Goal: Navigation & Orientation: Find specific page/section

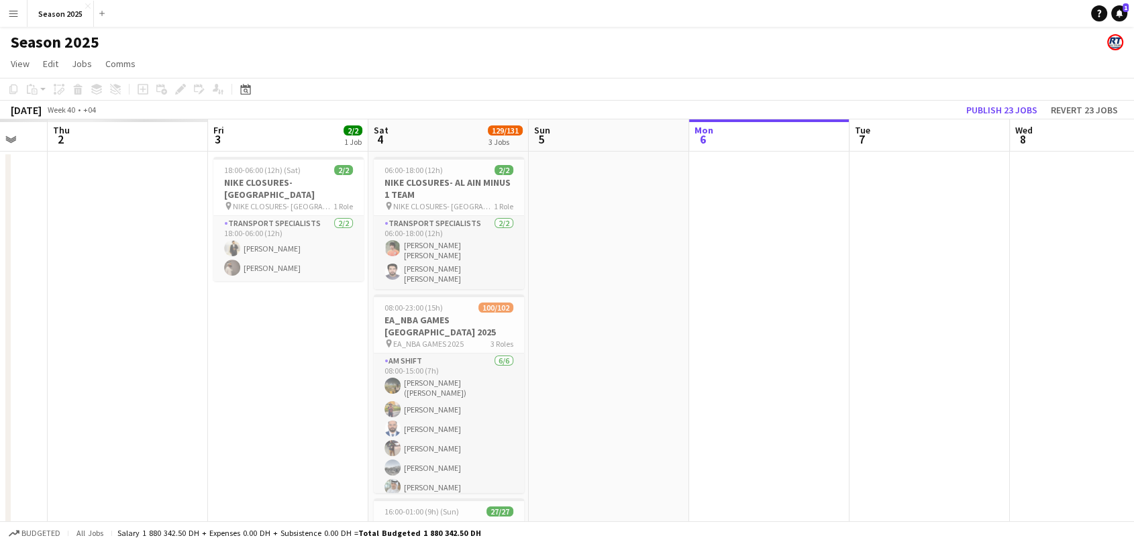
drag, startPoint x: 281, startPoint y: 249, endPoint x: 811, endPoint y: 223, distance: 530.8
click at [811, 223] on app-calendar-viewport "Tue 30 Wed 1 Thu 2 Fri 3 2/2 1 Job Sat 4 129/131 3 Jobs Sun 5 Mon 6 Tue 7 Wed 8…" at bounding box center [567, 418] width 1134 height 598
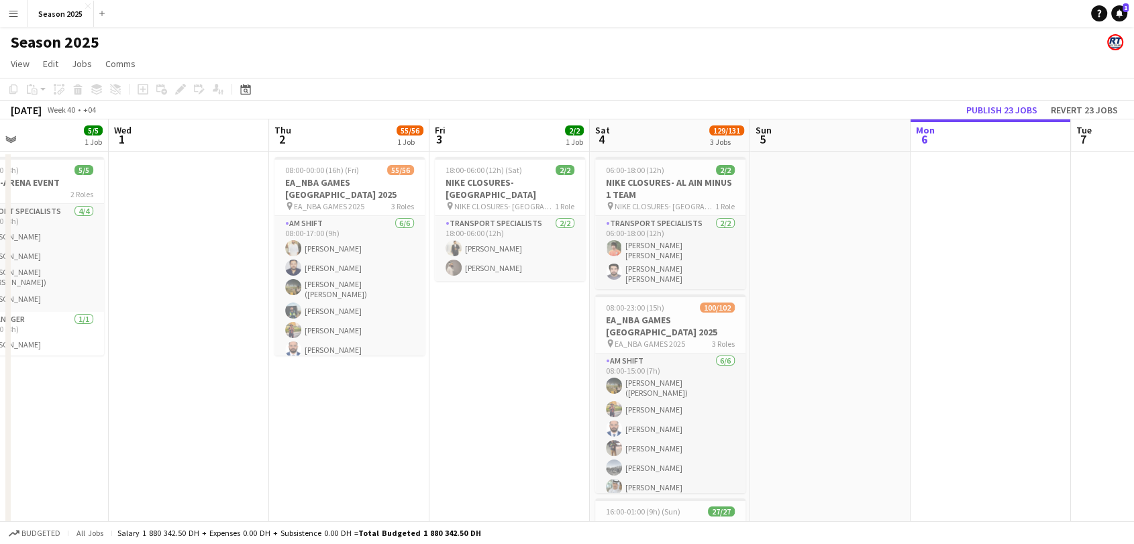
drag, startPoint x: 240, startPoint y: 317, endPoint x: 434, endPoint y: 305, distance: 193.7
click at [434, 305] on app-calendar-viewport "Sun 28 Mon 29 Tue 30 5/5 1 Job Wed 1 Thu 2 55/56 1 Job Fri 3 2/2 1 Job Sat 4 12…" at bounding box center [567, 418] width 1134 height 598
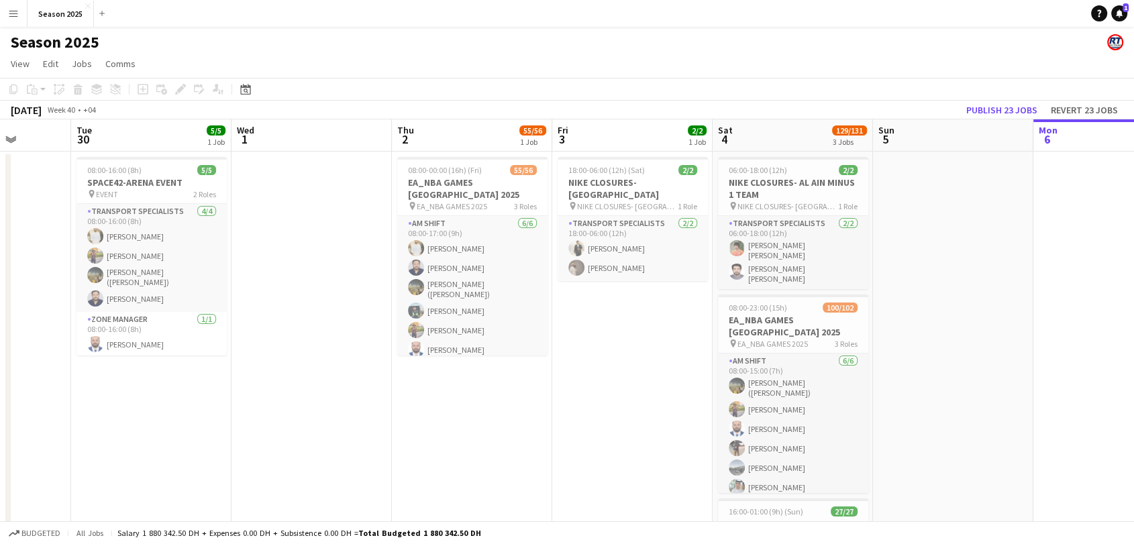
drag, startPoint x: 174, startPoint y: 324, endPoint x: 269, endPoint y: 324, distance: 94.6
click at [269, 324] on app-calendar-viewport "Sat 27 Sun 28 57/57 2 Jobs Mon 29 Tue 30 5/5 1 Job Wed 1 Thu 2 55/56 1 Job Fri …" at bounding box center [567, 418] width 1134 height 598
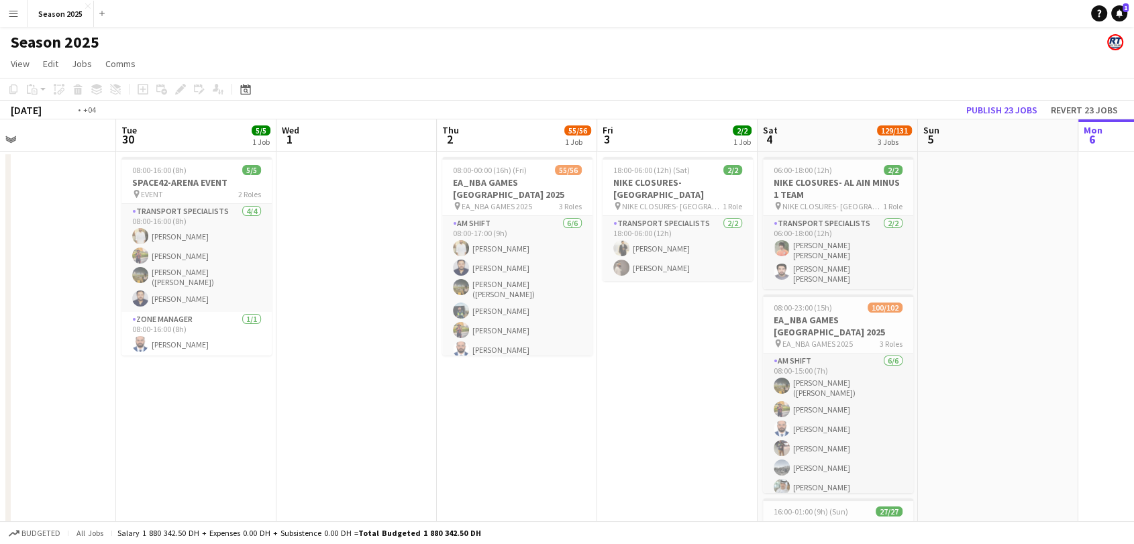
drag, startPoint x: 304, startPoint y: 329, endPoint x: 381, endPoint y: 329, distance: 77.2
click at [381, 329] on app-calendar-viewport "Sat 27 57/57 2 Jobs Sun 28 57/57 2 Jobs Mon 29 Tue 30 5/5 1 Job Wed 1 Thu 2 55/…" at bounding box center [567, 418] width 1134 height 598
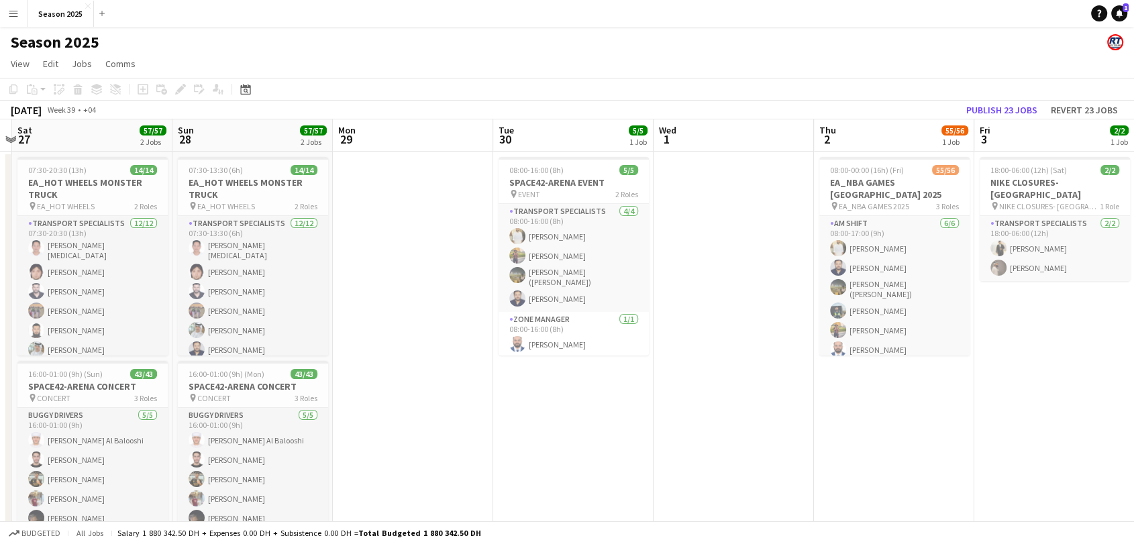
drag, startPoint x: 380, startPoint y: 332, endPoint x: 595, endPoint y: 343, distance: 215.0
click at [595, 343] on app-calendar-viewport "Thu 25 Fri 26 Sat 27 57/57 2 Jobs Sun 28 57/57 2 Jobs Mon 29 Tue 30 5/5 1 Job W…" at bounding box center [567, 418] width 1134 height 598
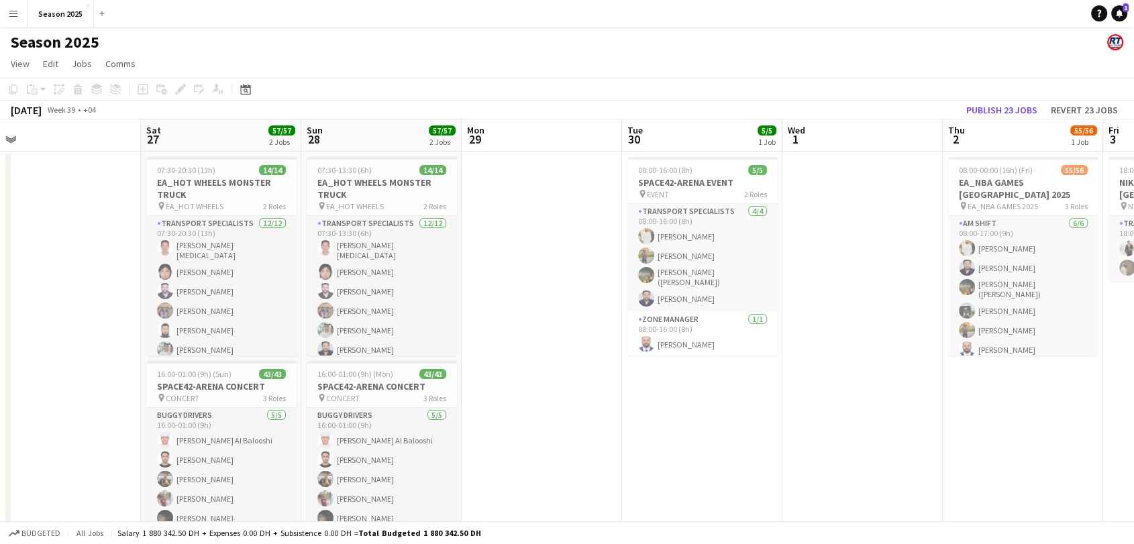
drag, startPoint x: 540, startPoint y: 349, endPoint x: 502, endPoint y: 356, distance: 38.3
click at [551, 349] on app-calendar-viewport "Wed 24 Thu 25 28/28 1 Job Fri 26 Sat 27 57/57 2 Jobs Sun 28 57/57 2 Jobs Mon 29…" at bounding box center [567, 418] width 1134 height 598
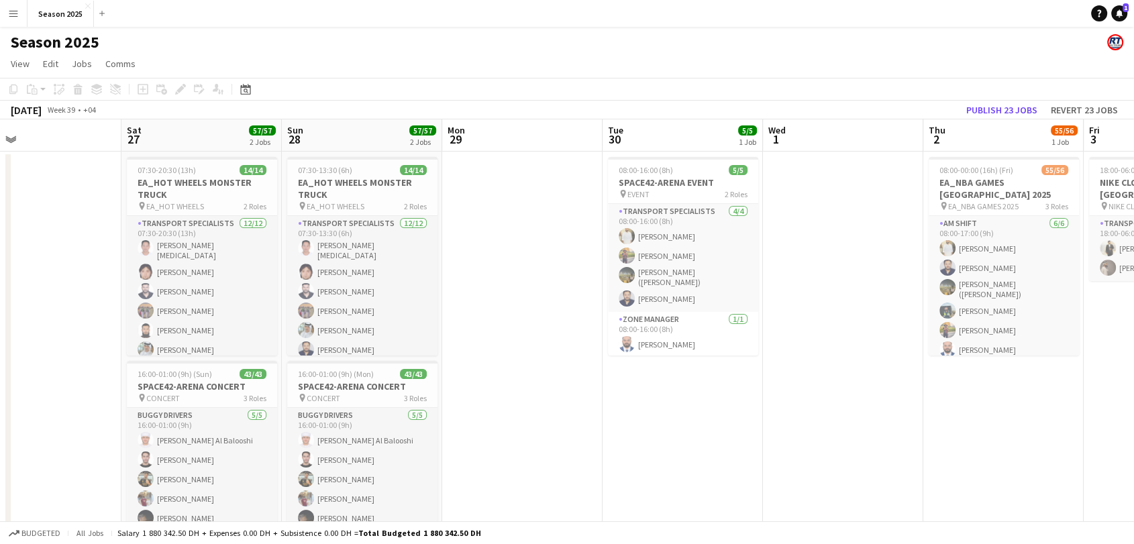
drag, startPoint x: 446, startPoint y: 362, endPoint x: 587, endPoint y: 360, distance: 141.6
click at [587, 360] on app-calendar-viewport "Wed 24 14/14 1 Job Thu 25 28/28 1 Job Fri 26 Sat 27 57/57 2 Jobs Sun 28 57/57 2…" at bounding box center [567, 418] width 1134 height 598
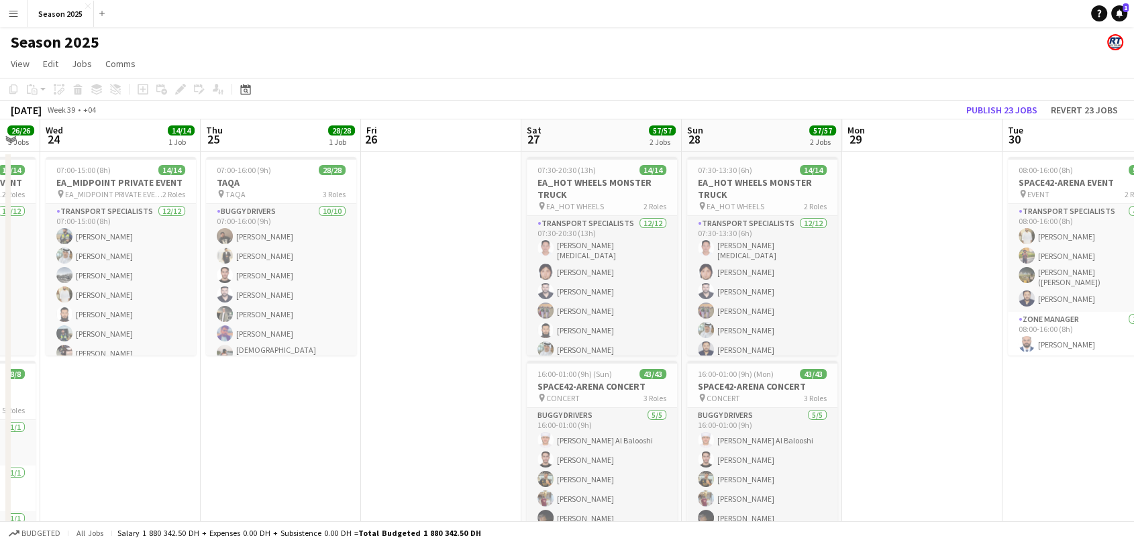
drag, startPoint x: 282, startPoint y: 364, endPoint x: 438, endPoint y: 364, distance: 155.7
click at [470, 364] on app-calendar-viewport "Mon 22 Tue 23 26/26 3 Jobs Wed 24 14/14 1 Job Thu 25 28/28 1 Job Fri 26 Sat 27 …" at bounding box center [567, 437] width 1134 height 637
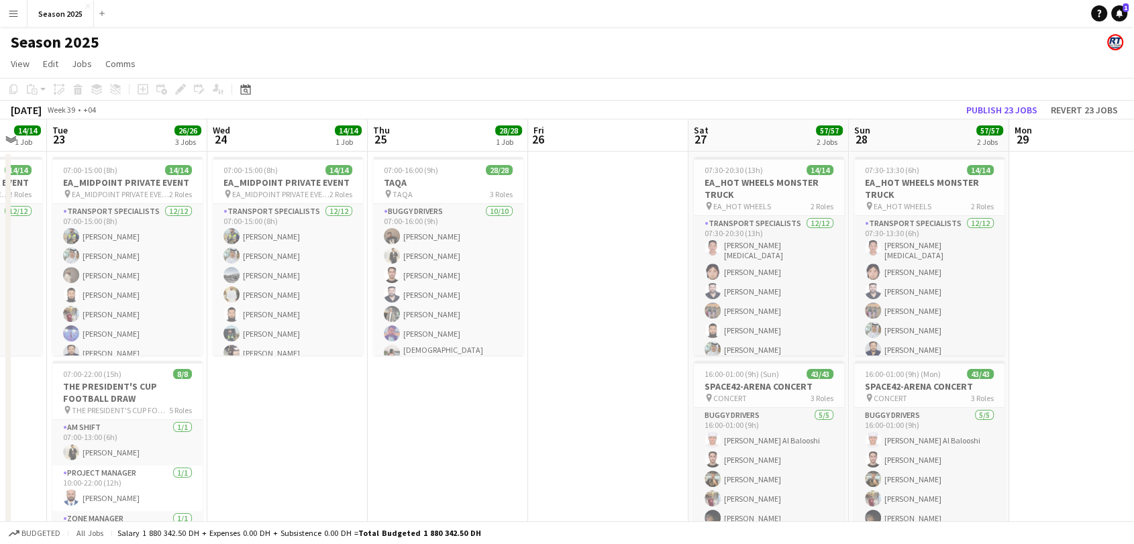
scroll to position [0, 291]
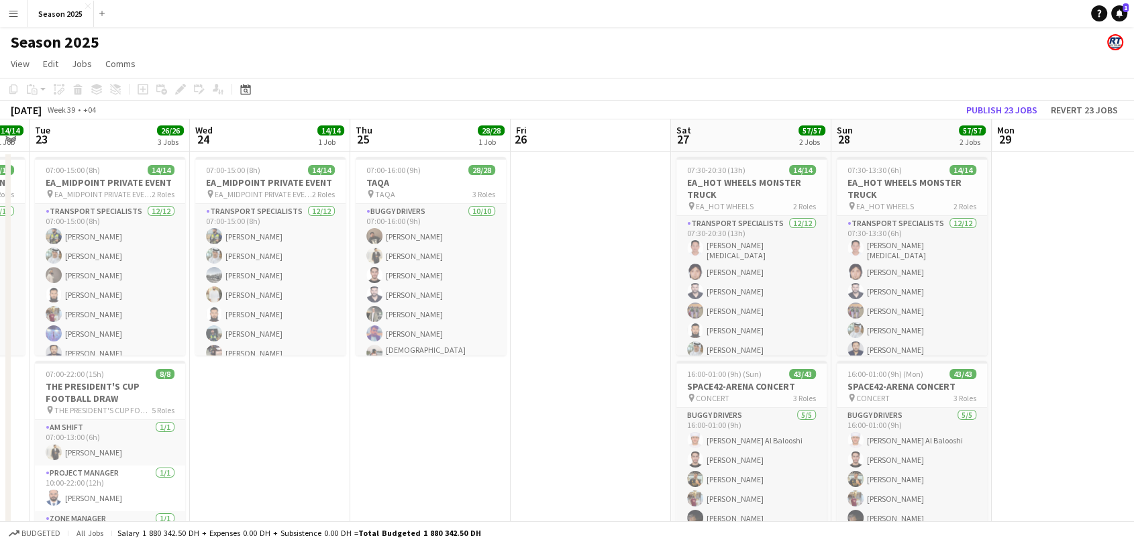
drag, startPoint x: 400, startPoint y: 356, endPoint x: 465, endPoint y: 356, distance: 65.1
click at [465, 356] on app-calendar-viewport "Sun 21 Mon 22 14/14 1 Job Tue 23 26/26 3 Jobs Wed 24 14/14 1 Job Thu 25 28/28 1…" at bounding box center [567, 437] width 1134 height 637
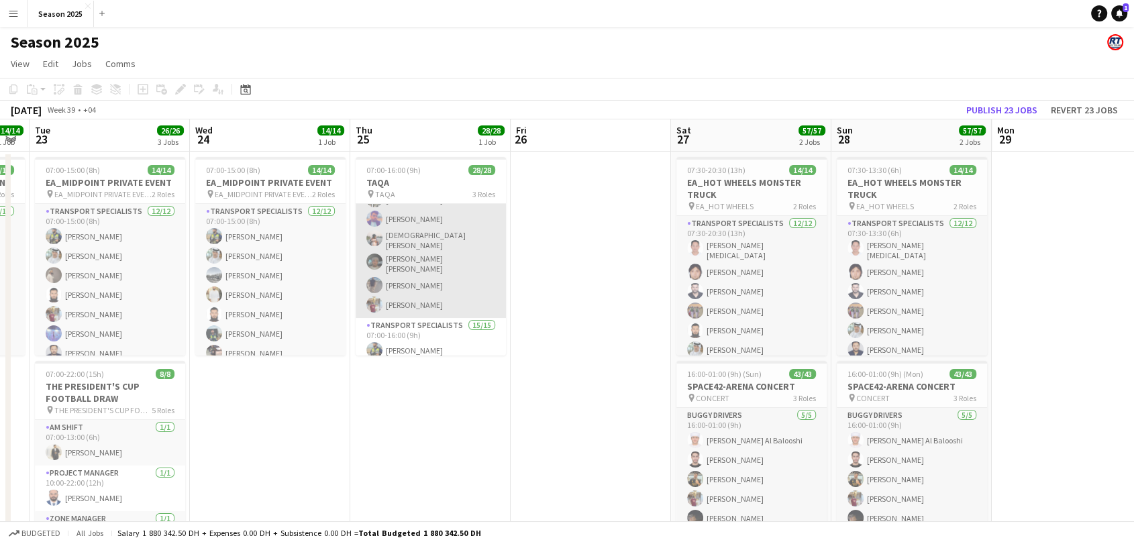
scroll to position [0, 0]
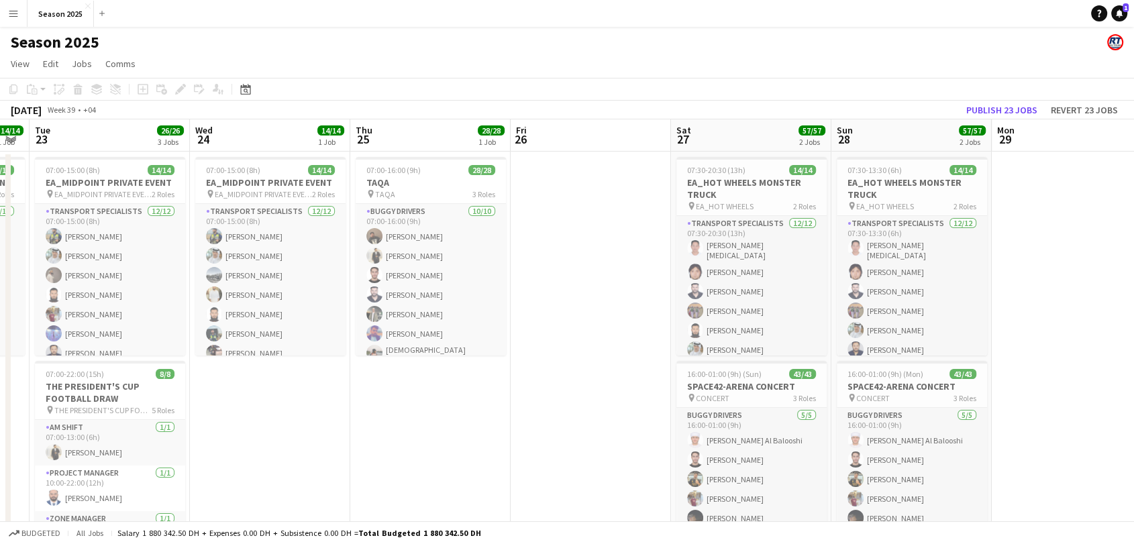
click at [560, 387] on app-date-cell at bounding box center [591, 454] width 160 height 605
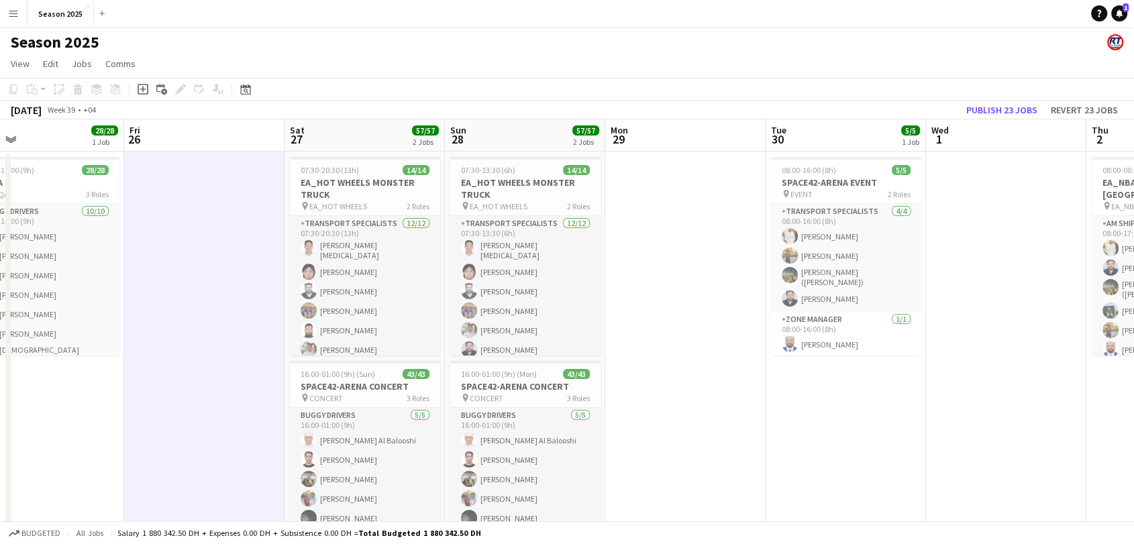
scroll to position [0, 401]
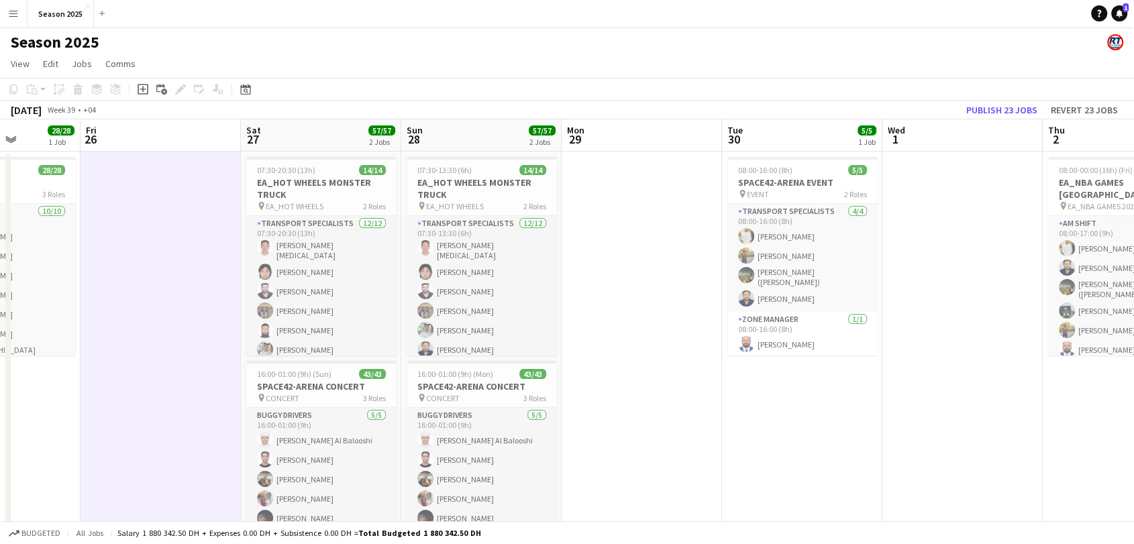
drag, startPoint x: 585, startPoint y: 368, endPoint x: 154, endPoint y: 356, distance: 430.3
click at [155, 356] on app-calendar-viewport "Tue 23 26/26 3 Jobs Wed 24 14/14 1 Job Thu 25 28/28 1 Job Fri 26 Sat 27 57/57 2…" at bounding box center [567, 437] width 1134 height 637
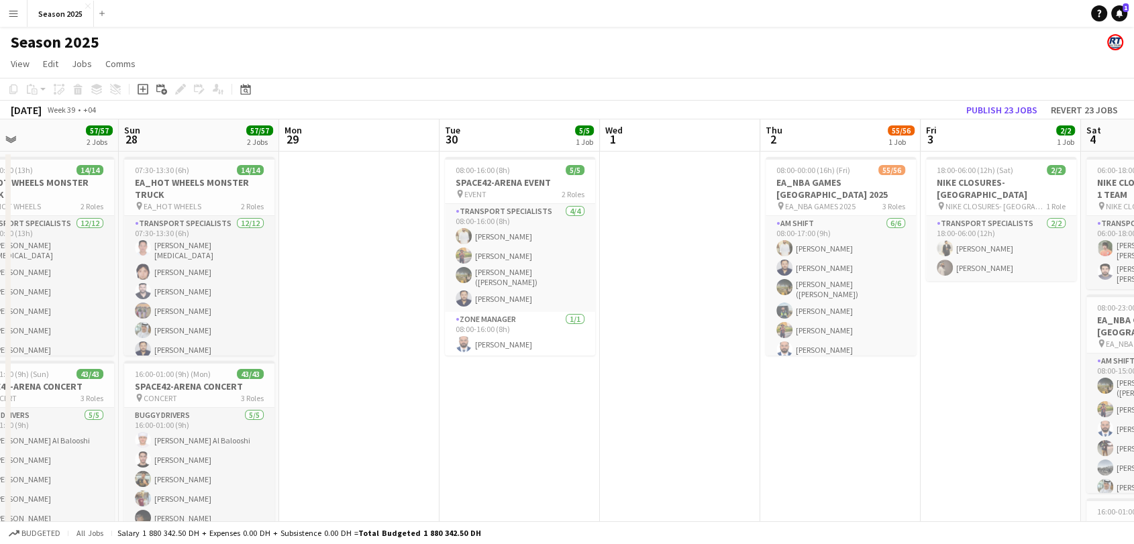
drag, startPoint x: 640, startPoint y: 366, endPoint x: 376, endPoint y: 352, distance: 264.1
click at [356, 364] on app-calendar-viewport "Thu 25 28/28 1 Job Fri 26 Sat 27 57/57 2 Jobs Sun 28 57/57 2 Jobs Mon 29 Tue 30…" at bounding box center [567, 437] width 1134 height 637
click at [652, 432] on app-date-cell at bounding box center [678, 454] width 160 height 605
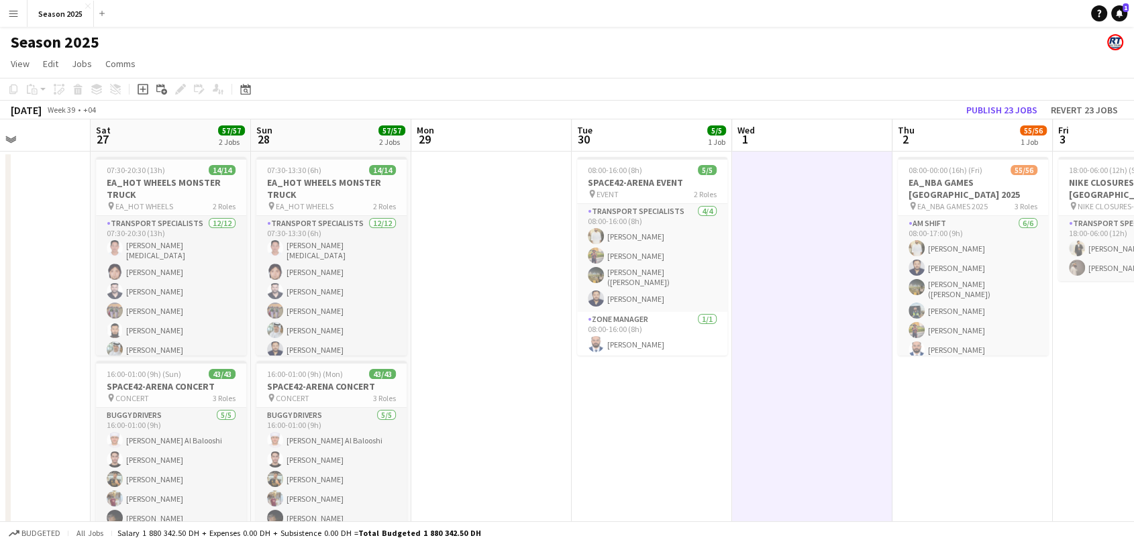
scroll to position [0, 385]
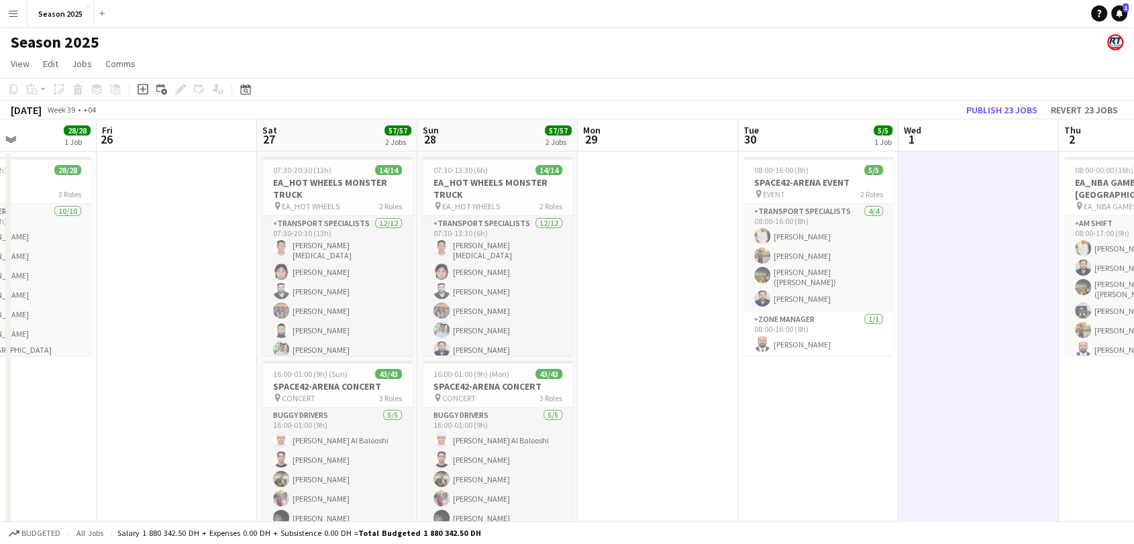
drag, startPoint x: 424, startPoint y: 413, endPoint x: 725, endPoint y: 411, distance: 300.7
click at [725, 411] on app-calendar-viewport "Tue 23 26/26 3 Jobs Wed 24 14/14 1 Job Thu 25 28/28 1 Job Fri 26 Sat 27 57/57 2…" at bounding box center [567, 437] width 1134 height 637
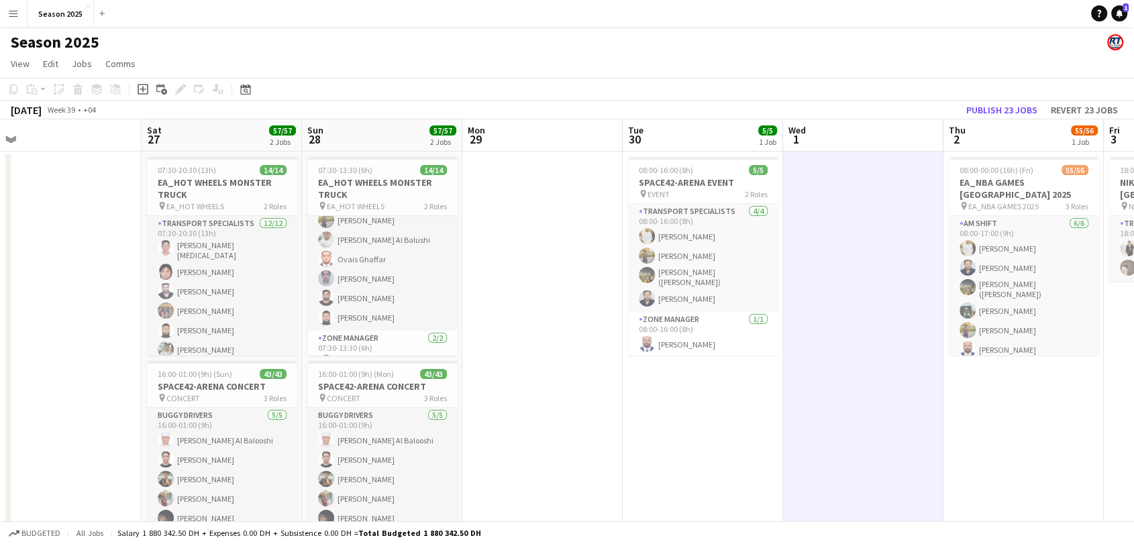
scroll to position [0, 511]
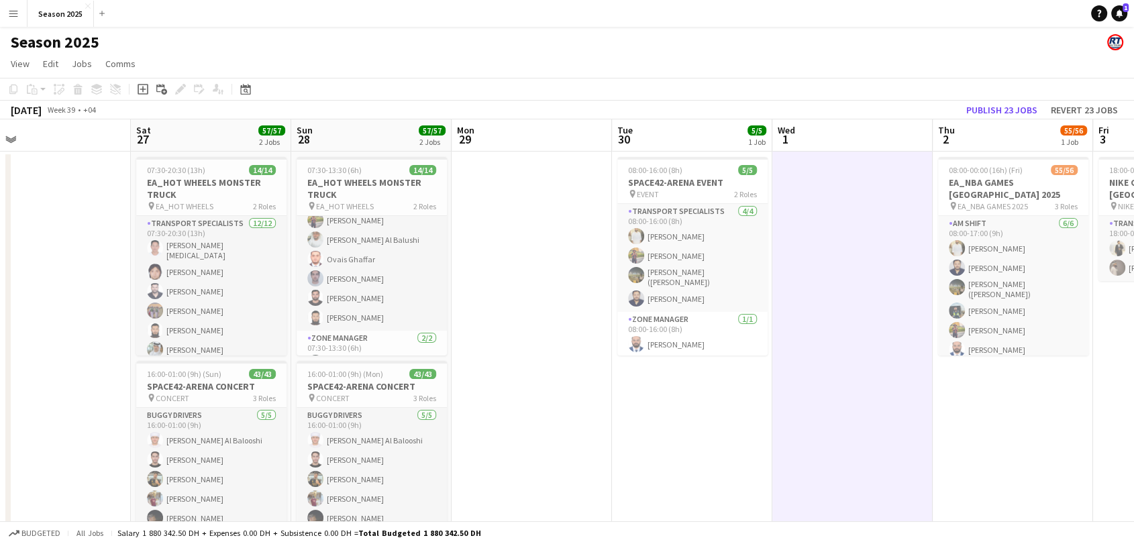
drag, startPoint x: 627, startPoint y: 354, endPoint x: 558, endPoint y: 346, distance: 69.7
click at [558, 346] on app-calendar-viewport "Tue 23 26/26 3 Jobs Wed 24 14/14 1 Job Thu 25 28/28 1 Job Fri 26 Sat 27 57/57 2…" at bounding box center [567, 437] width 1134 height 637
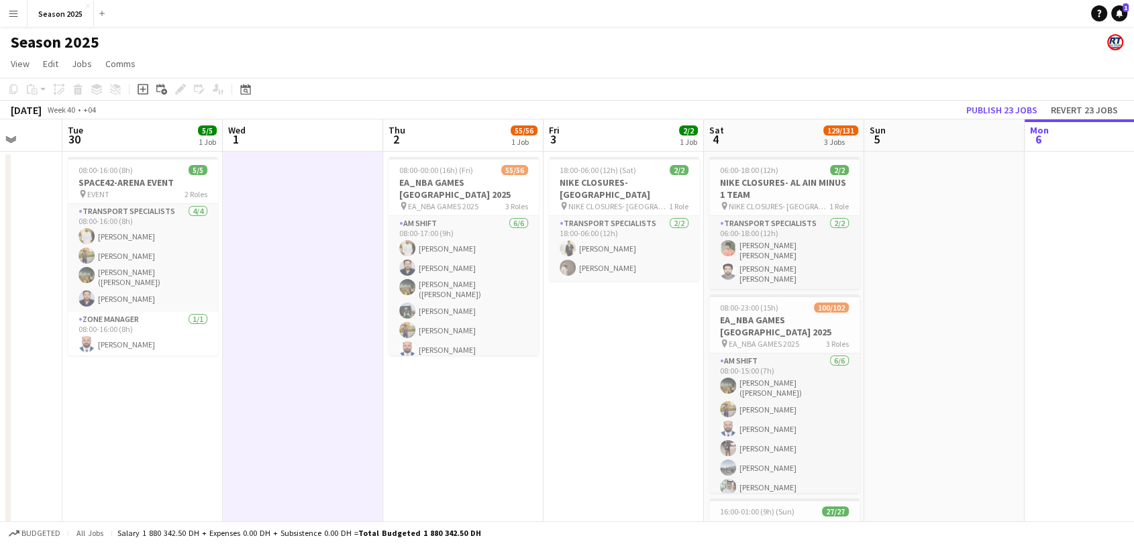
drag, startPoint x: 764, startPoint y: 396, endPoint x: 224, endPoint y: 364, distance: 540.5
click at [213, 368] on app-calendar-viewport "Sat 27 57/57 2 Jobs Sun 28 57/57 2 Jobs Mon 29 Tue 30 5/5 1 Job Wed 1 Thu 2 55/…" at bounding box center [567, 437] width 1134 height 637
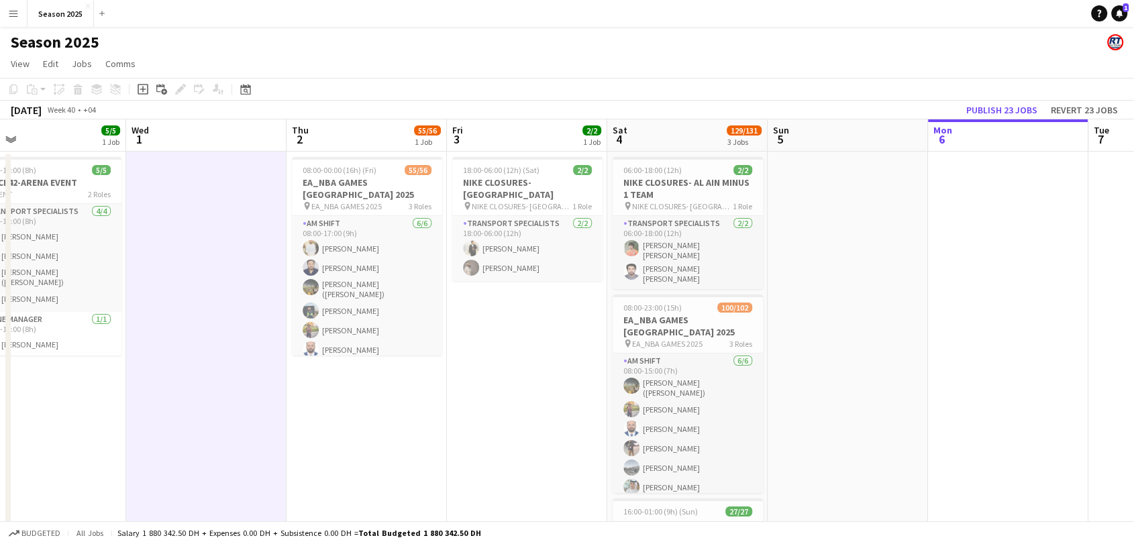
scroll to position [0, 574]
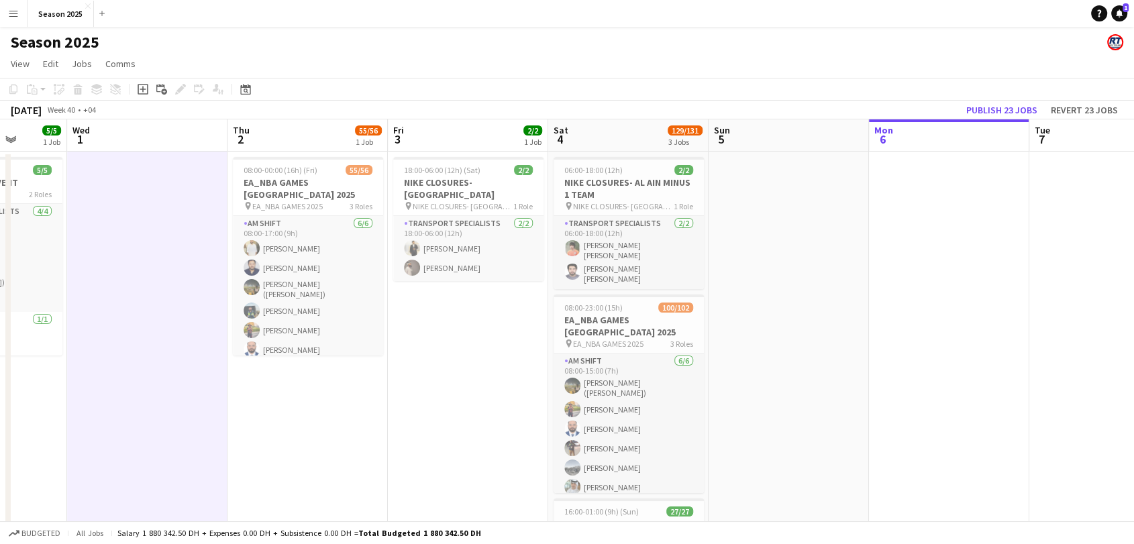
drag, startPoint x: 918, startPoint y: 309, endPoint x: 762, endPoint y: 309, distance: 155.7
click at [762, 309] on app-calendar-viewport "Sat 27 57/57 2 Jobs Sun 28 57/57 2 Jobs Mon 29 Tue 30 5/5 1 Job Wed 1 Thu 2 55/…" at bounding box center [567, 437] width 1134 height 637
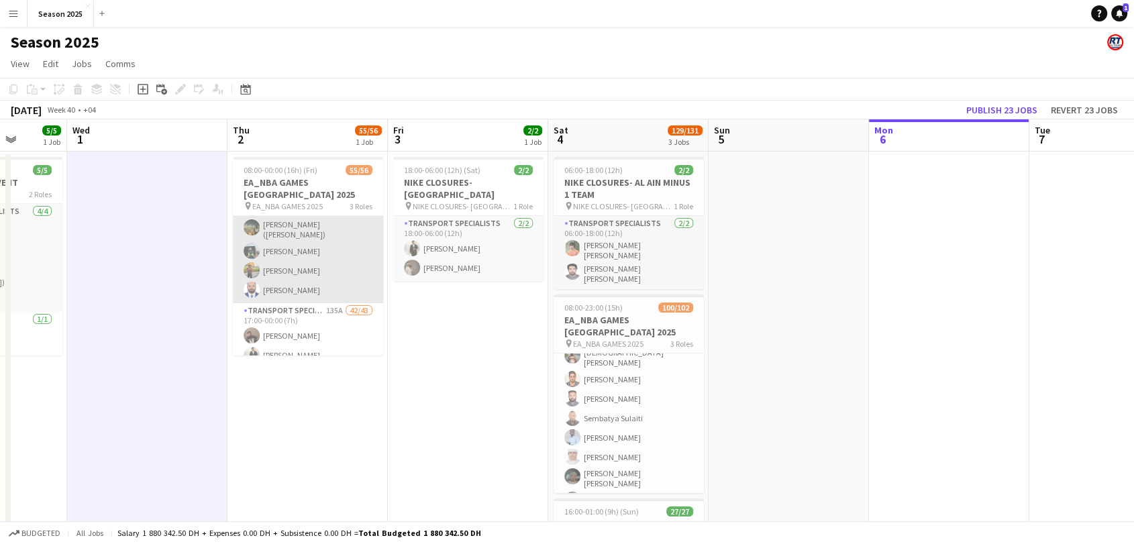
scroll to position [0, 0]
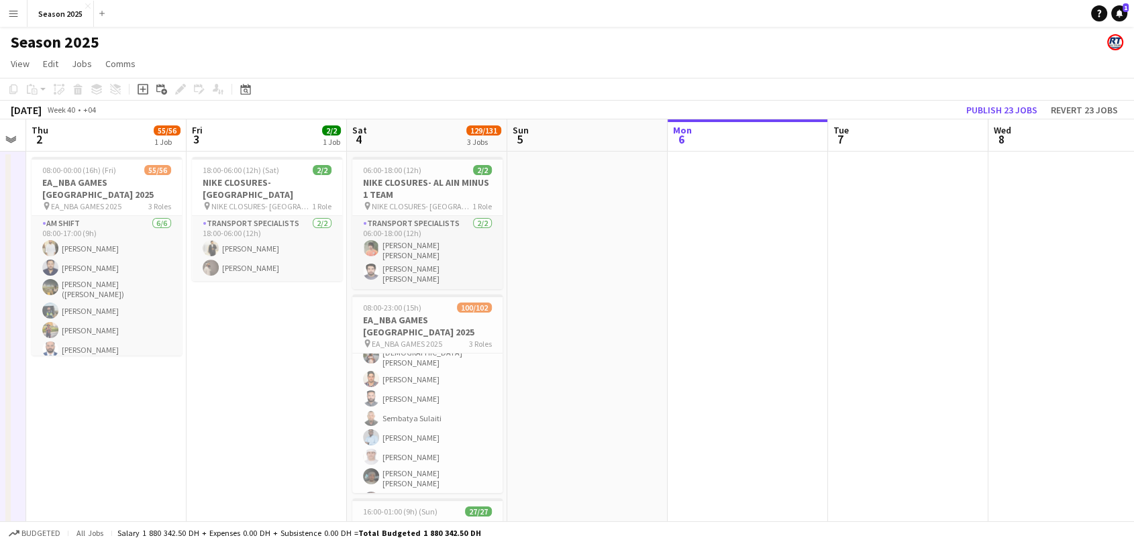
drag, startPoint x: 439, startPoint y: 328, endPoint x: 238, endPoint y: 306, distance: 201.8
click at [238, 309] on app-calendar-viewport "Mon 29 Tue 30 5/5 1 Job Wed 1 Thu 2 55/56 1 Job Fri 3 2/2 1 Job Sat 4 129/131 3…" at bounding box center [567, 437] width 1134 height 637
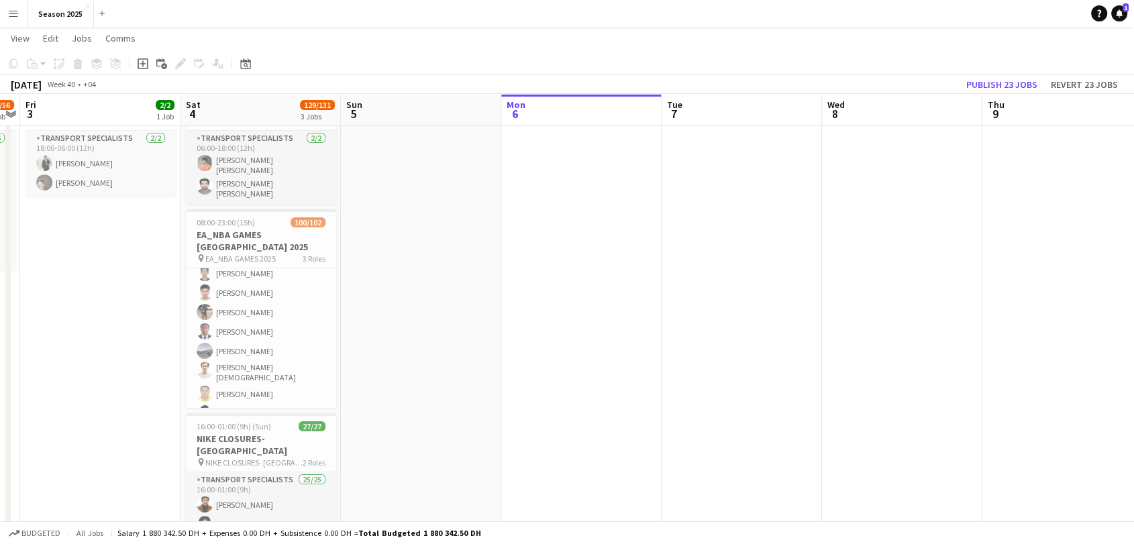
scroll to position [0, 652]
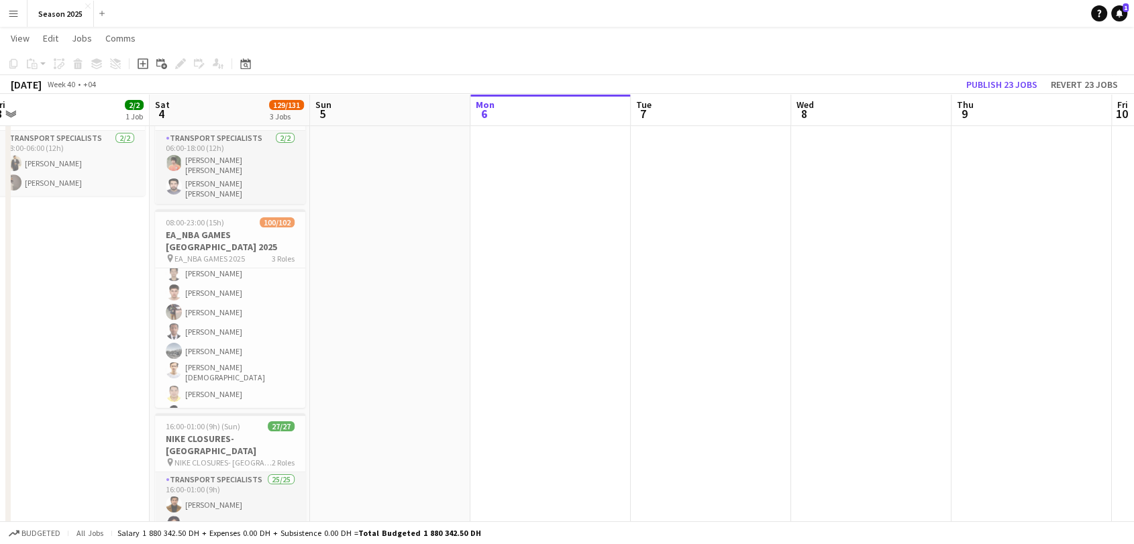
drag, startPoint x: 752, startPoint y: 325, endPoint x: 556, endPoint y: 316, distance: 196.9
click at [556, 316] on app-calendar-viewport "Mon 29 Tue 30 5/5 1 Job Wed 1 Thu 2 55/56 1 Job Fri 3 2/2 1 Job Sat 4 129/131 3…" at bounding box center [567, 319] width 1134 height 703
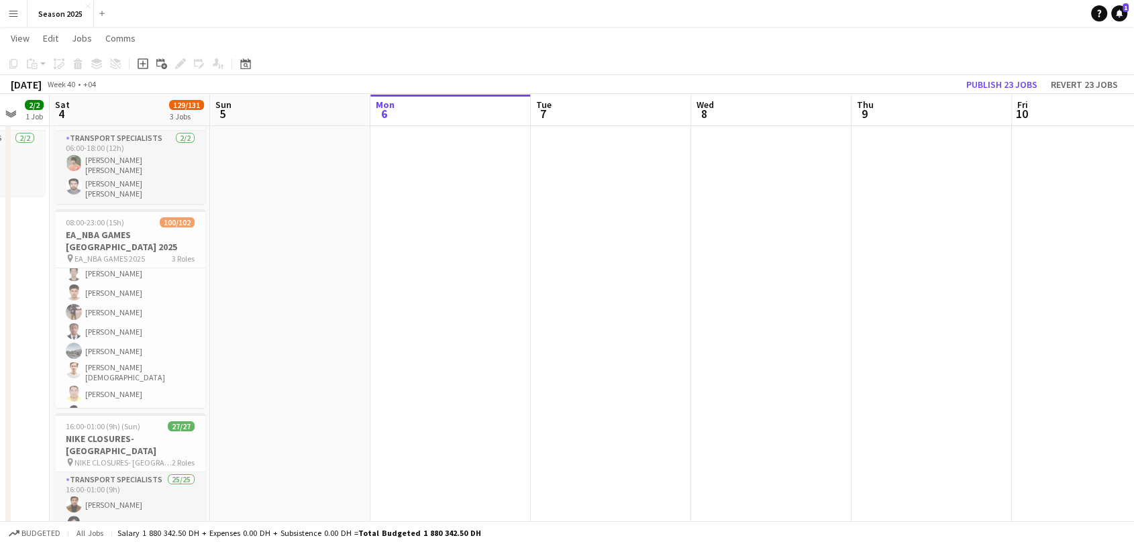
scroll to position [0, 440]
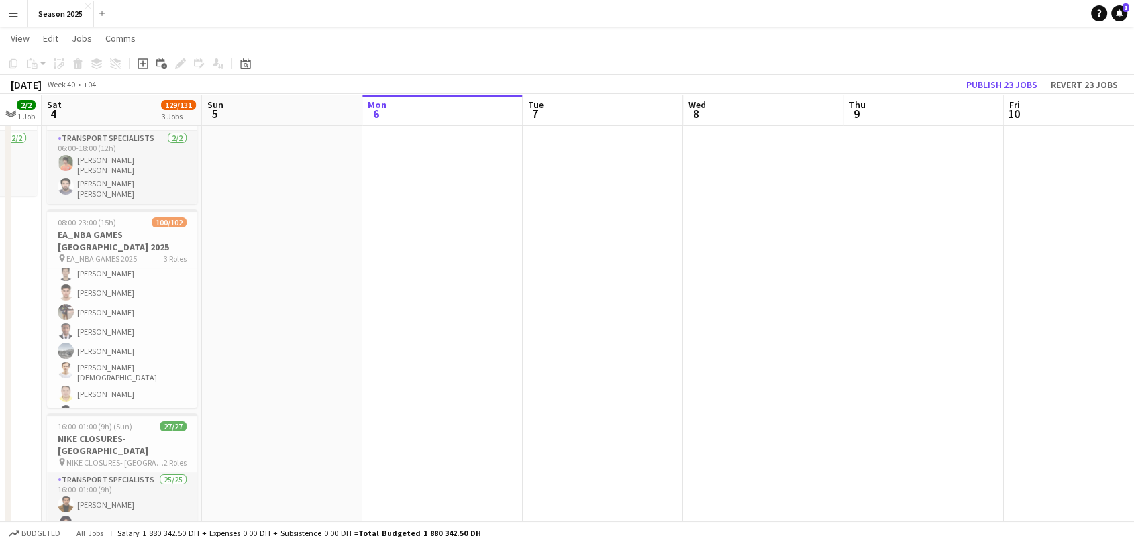
drag, startPoint x: 695, startPoint y: 313, endPoint x: 587, endPoint y: 315, distance: 108.1
click at [587, 315] on app-calendar-viewport "Wed 1 Thu 2 55/56 1 Job Fri 3 2/2 1 Job Sat 4 129/131 3 Jobs Sun 5 Mon 6 Tue 7 …" at bounding box center [567, 319] width 1134 height 703
click at [252, 66] on div "Date picker" at bounding box center [246, 64] width 16 height 16
click at [354, 115] on span "Next month" at bounding box center [354, 110] width 27 height 27
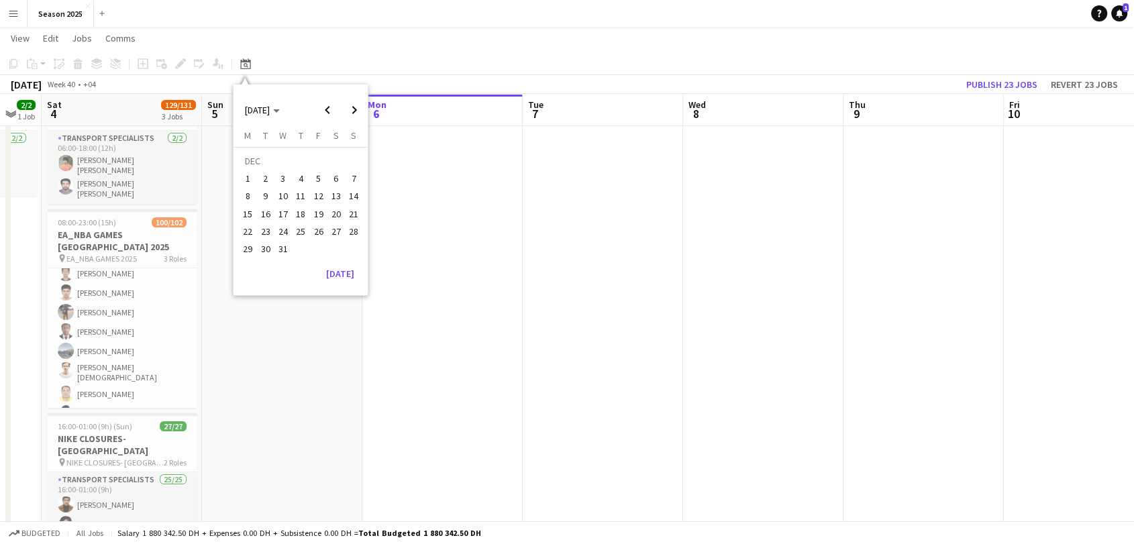
click at [252, 173] on span "1" at bounding box center [248, 178] width 16 height 16
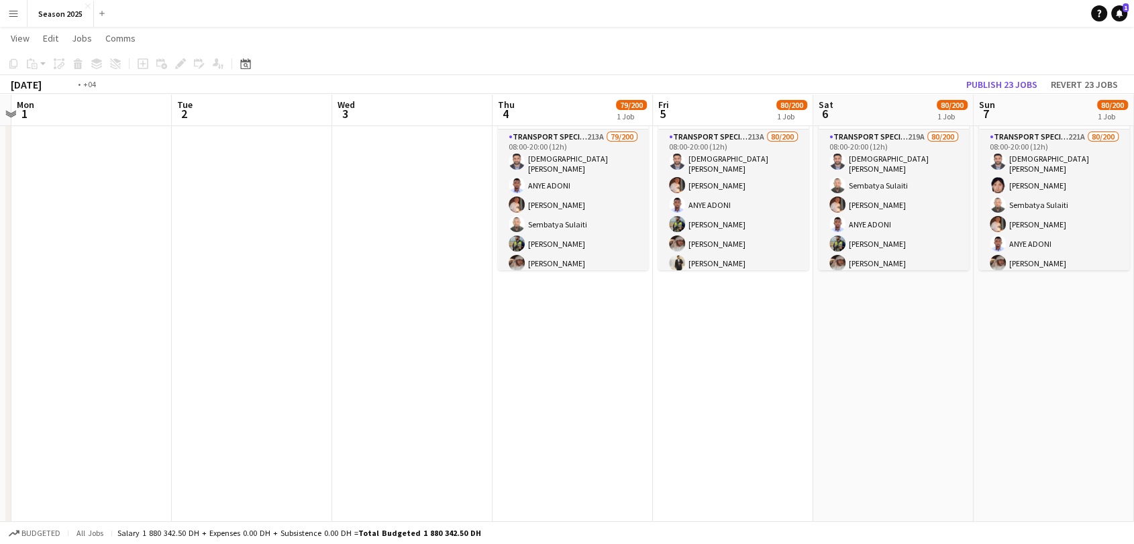
scroll to position [0, 561]
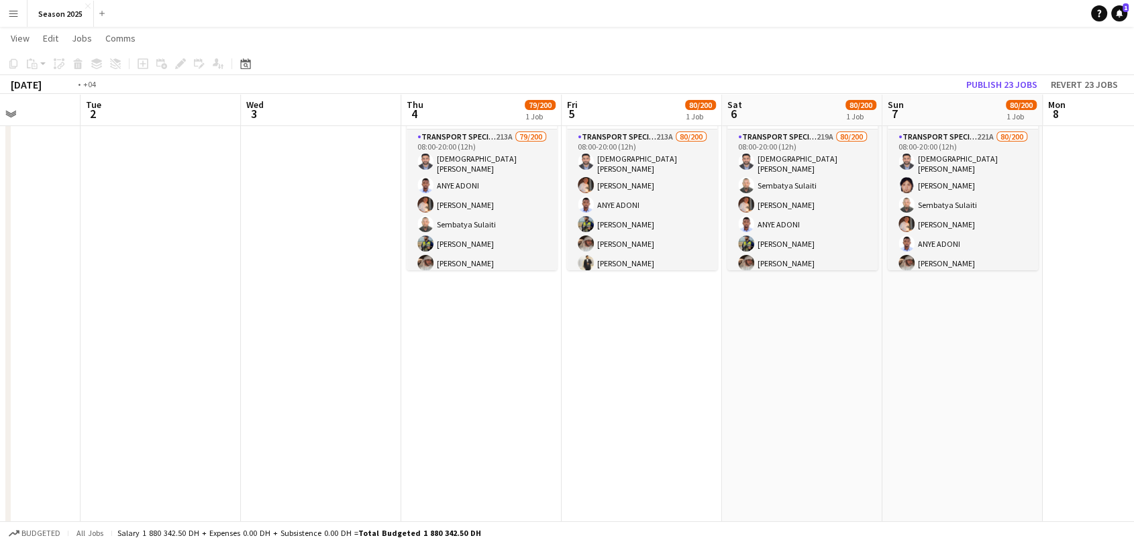
drag, startPoint x: 954, startPoint y: 309, endPoint x: 534, endPoint y: 323, distance: 420.3
click at [534, 323] on app-calendar-viewport "Fri 28 Sat 29 Sun 30 Mon 1 Tue 2 Wed 3 Thu 4 79/200 1 Job Fri 5 80/200 1 Job Sa…" at bounding box center [567, 319] width 1134 height 703
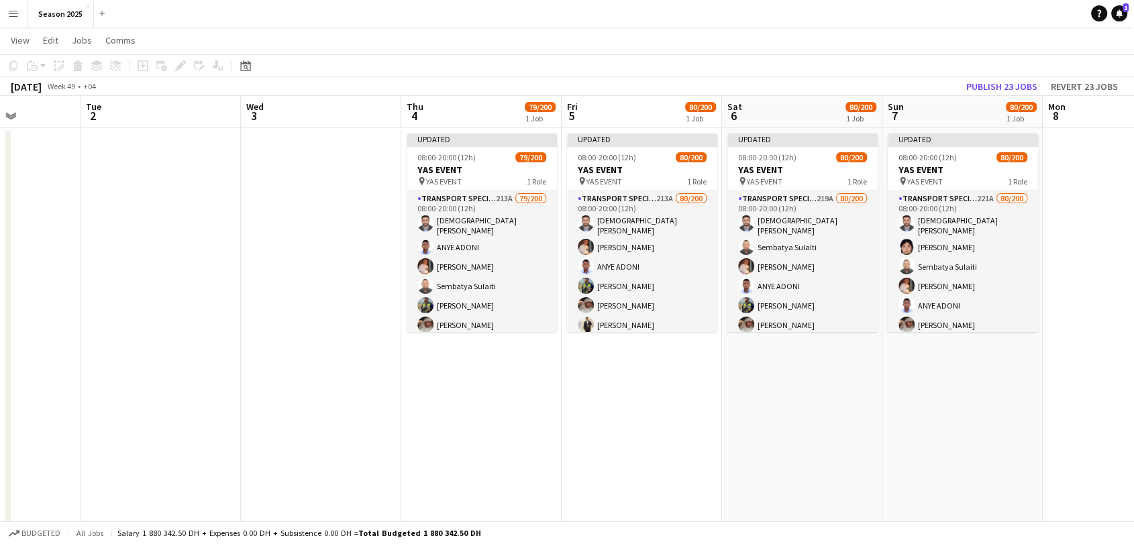
scroll to position [0, 0]
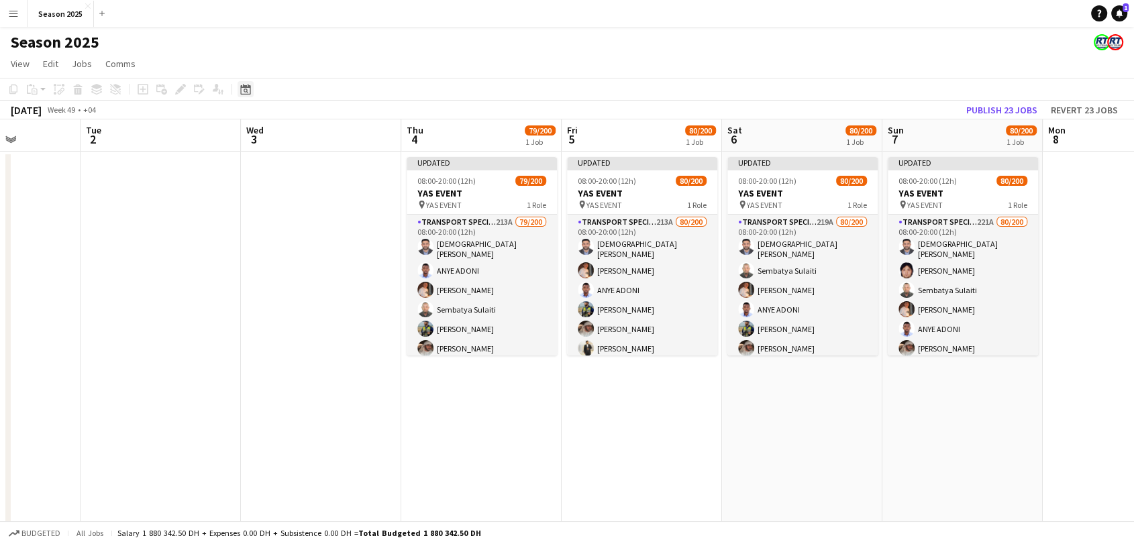
click at [248, 93] on icon "Date picker" at bounding box center [245, 89] width 11 height 11
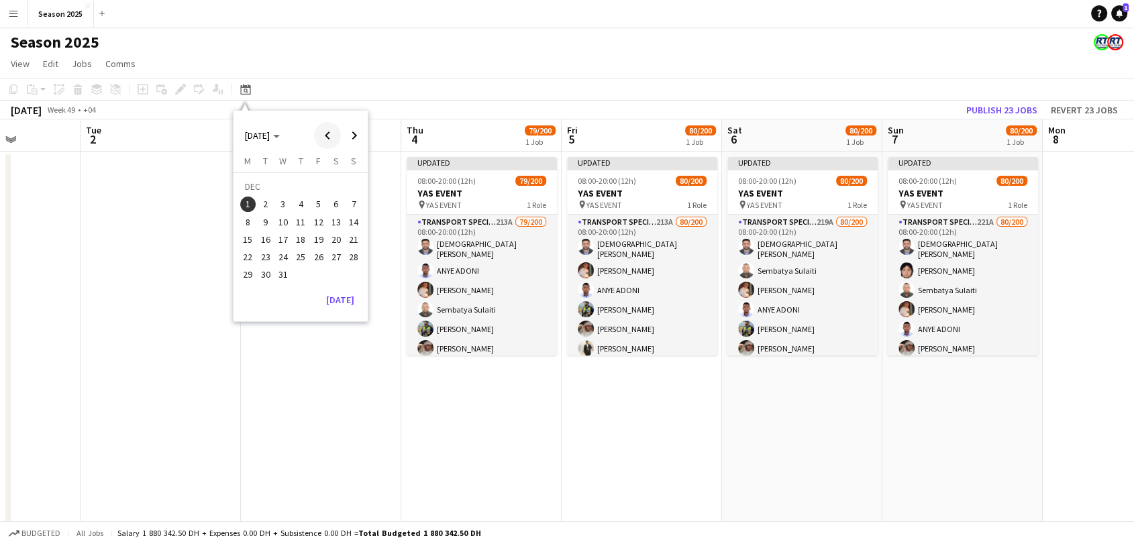
click at [332, 137] on span "Previous month" at bounding box center [327, 135] width 27 height 27
click at [337, 178] on button "1" at bounding box center [336, 188] width 17 height 21
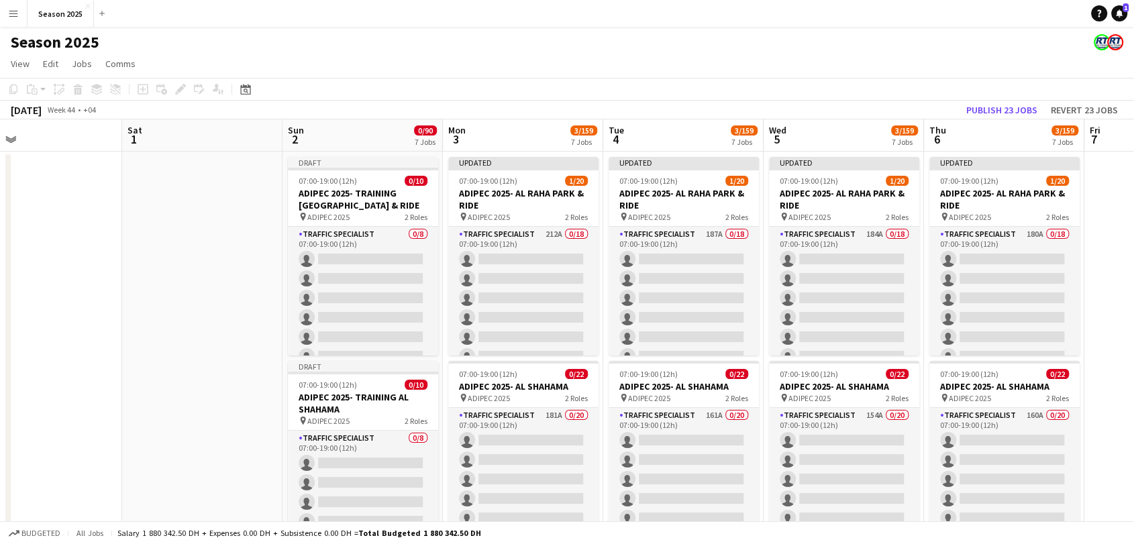
scroll to position [0, 452]
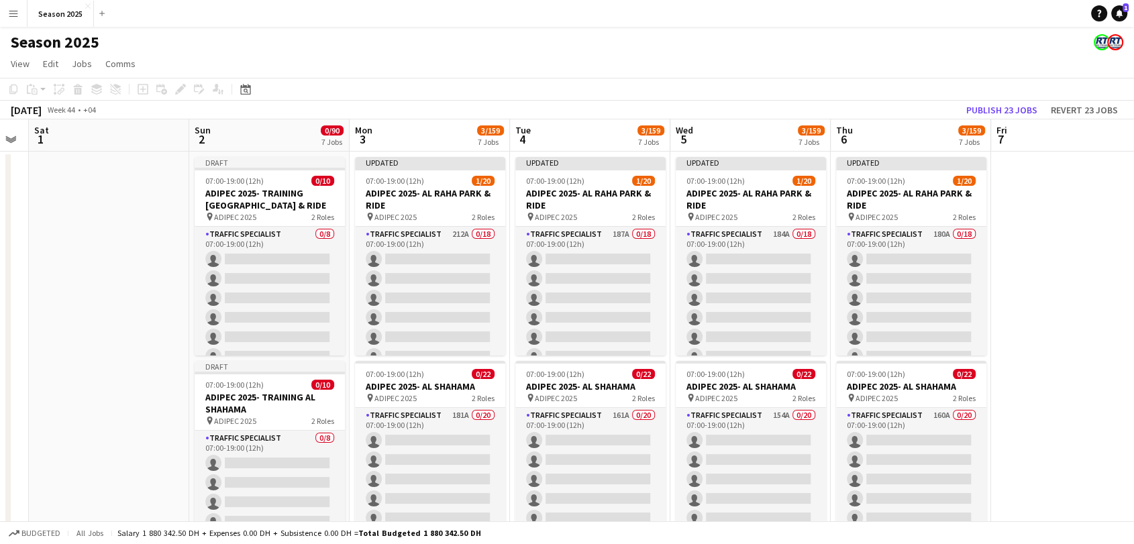
drag, startPoint x: 388, startPoint y: 301, endPoint x: 172, endPoint y: 302, distance: 216.1
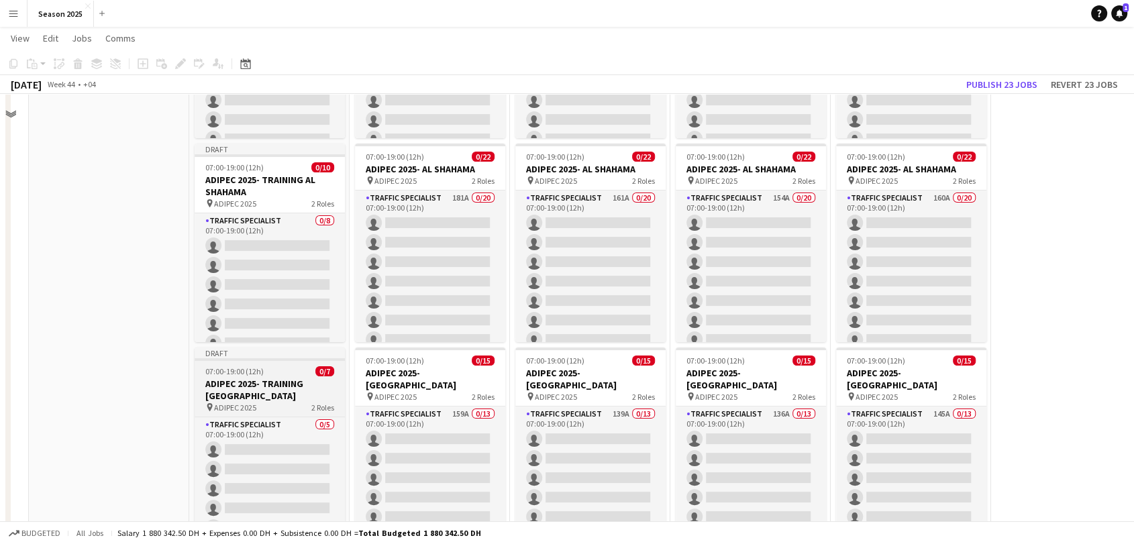
scroll to position [0, 0]
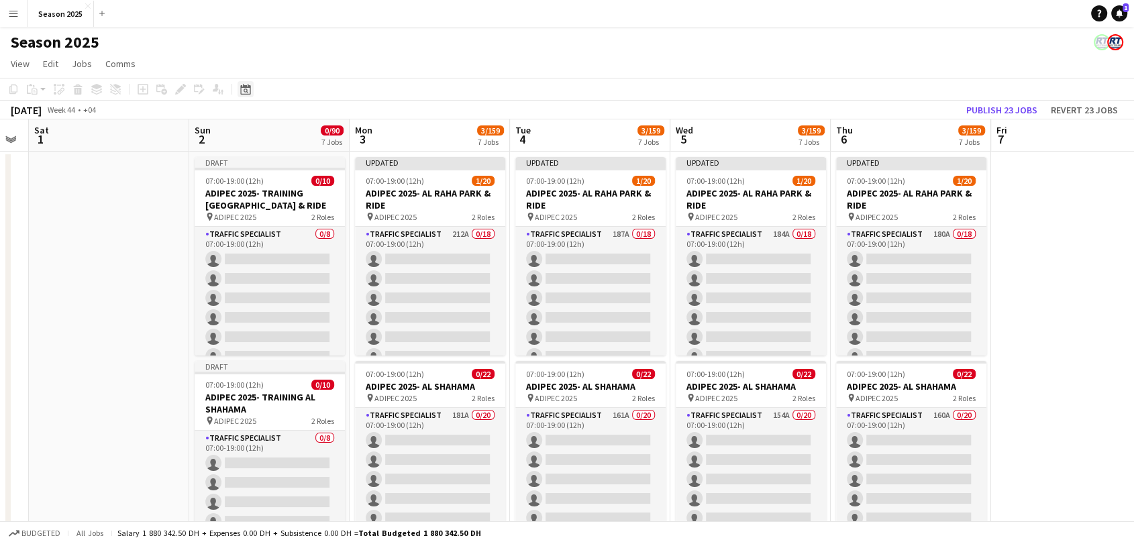
click at [242, 93] on icon "Date picker" at bounding box center [245, 89] width 11 height 11
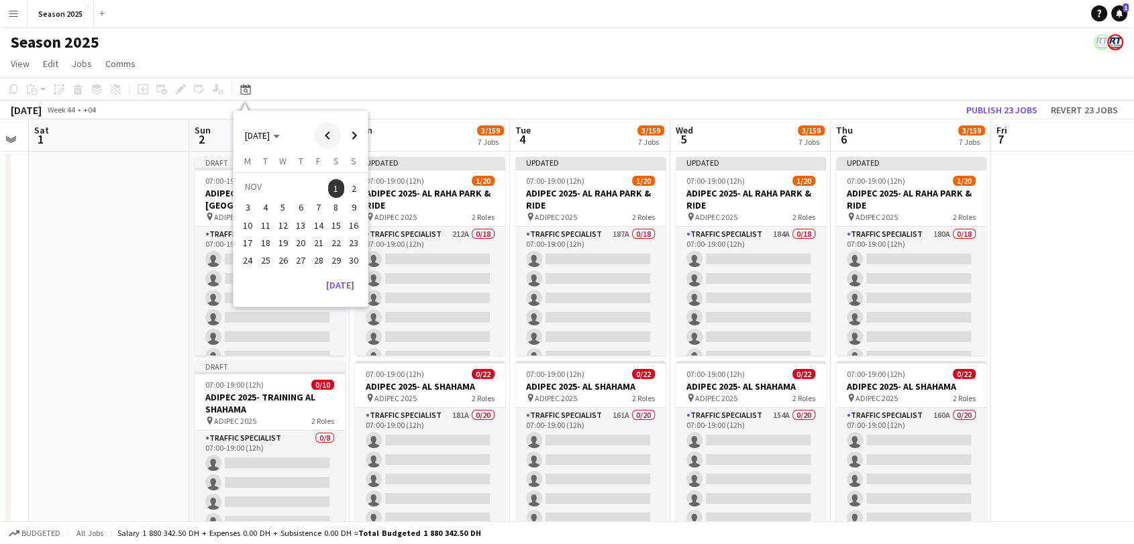
click at [329, 138] on span "Previous month" at bounding box center [327, 135] width 27 height 27
click at [248, 216] on span "6" at bounding box center [248, 222] width 16 height 16
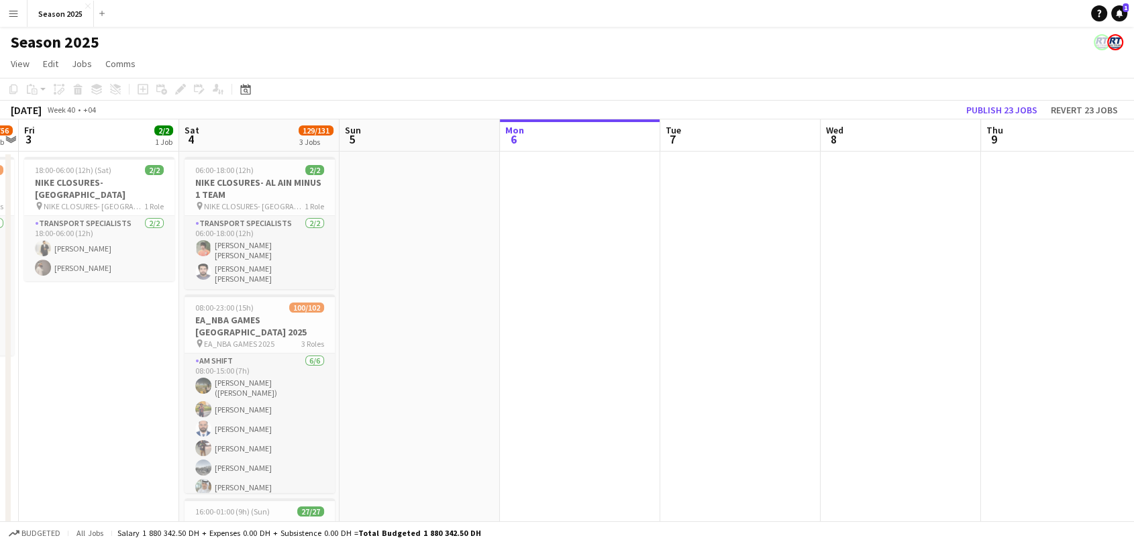
drag, startPoint x: 233, startPoint y: 255, endPoint x: 703, endPoint y: 243, distance: 469.9
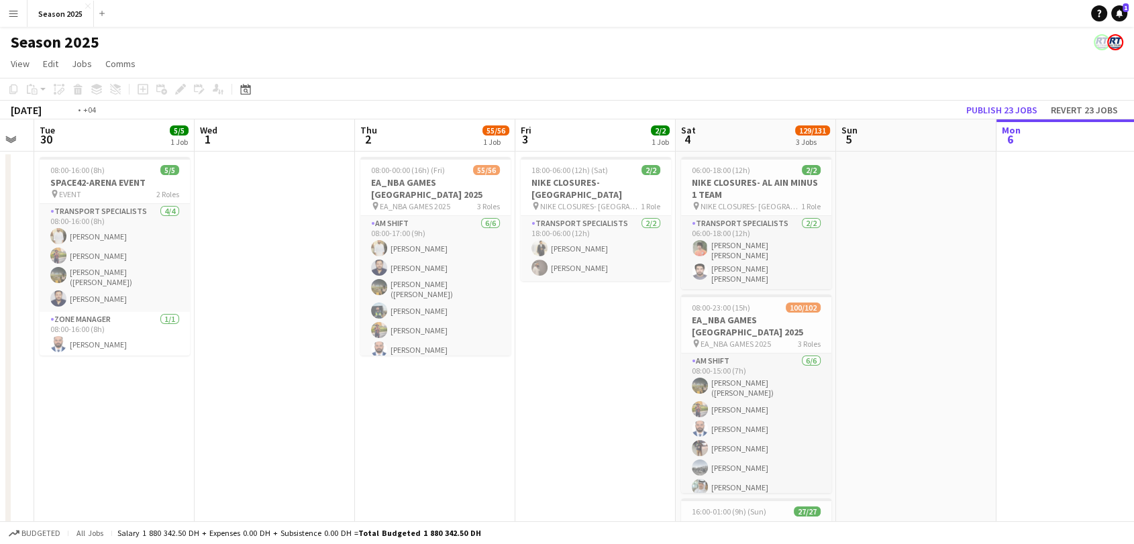
drag, startPoint x: 68, startPoint y: 274, endPoint x: 601, endPoint y: 302, distance: 533.6
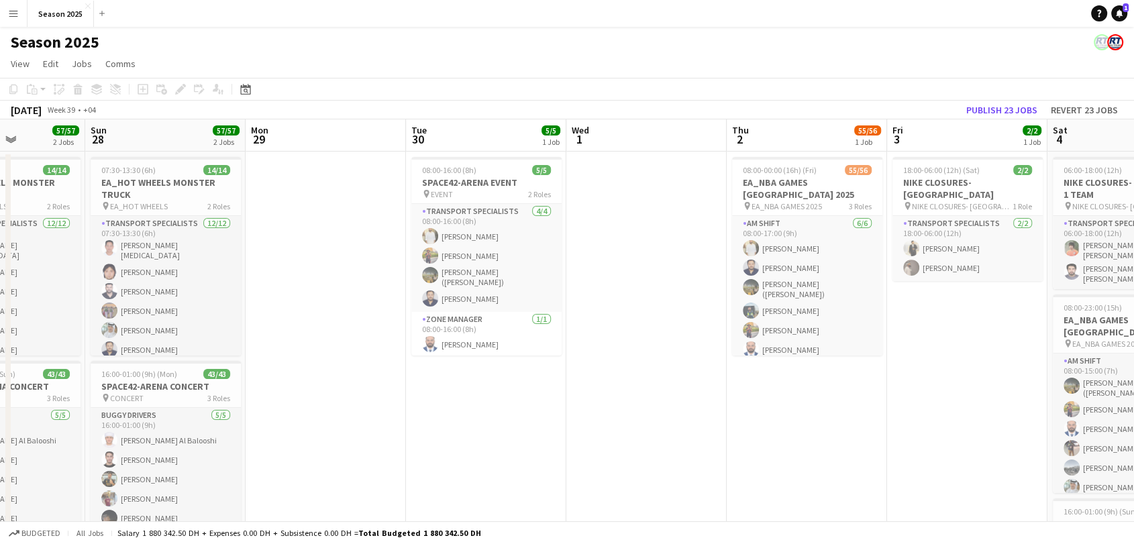
scroll to position [0, 444]
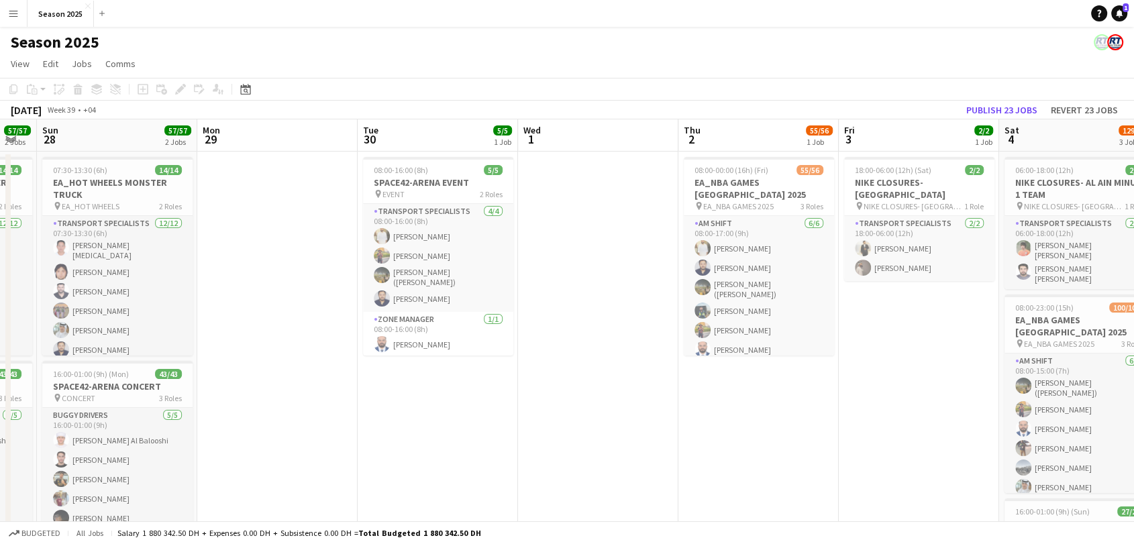
drag, startPoint x: 311, startPoint y: 319, endPoint x: 627, endPoint y: 313, distance: 316.1
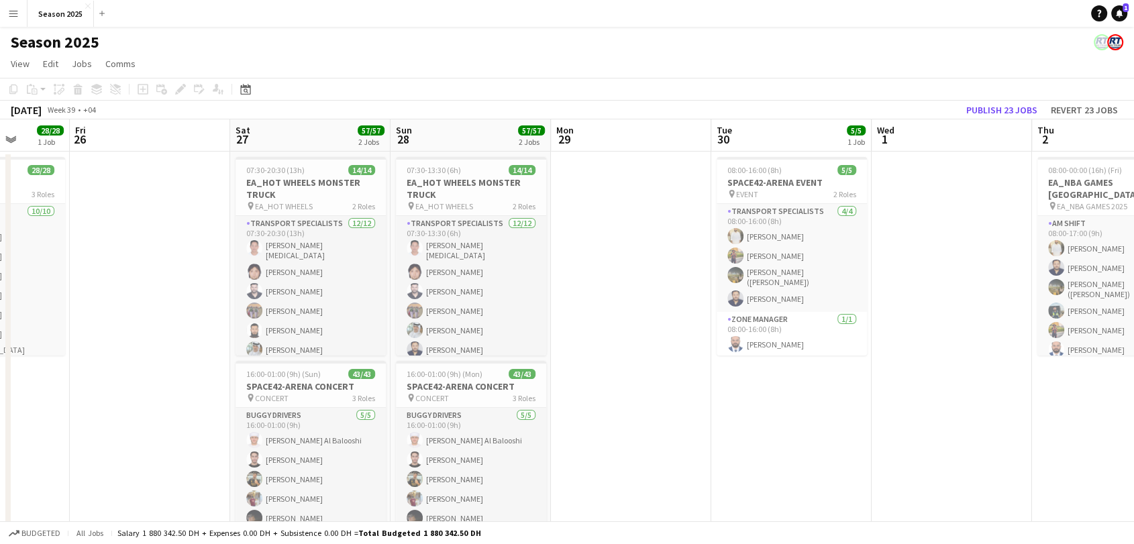
drag, startPoint x: 773, startPoint y: 372, endPoint x: 636, endPoint y: 350, distance: 138.7
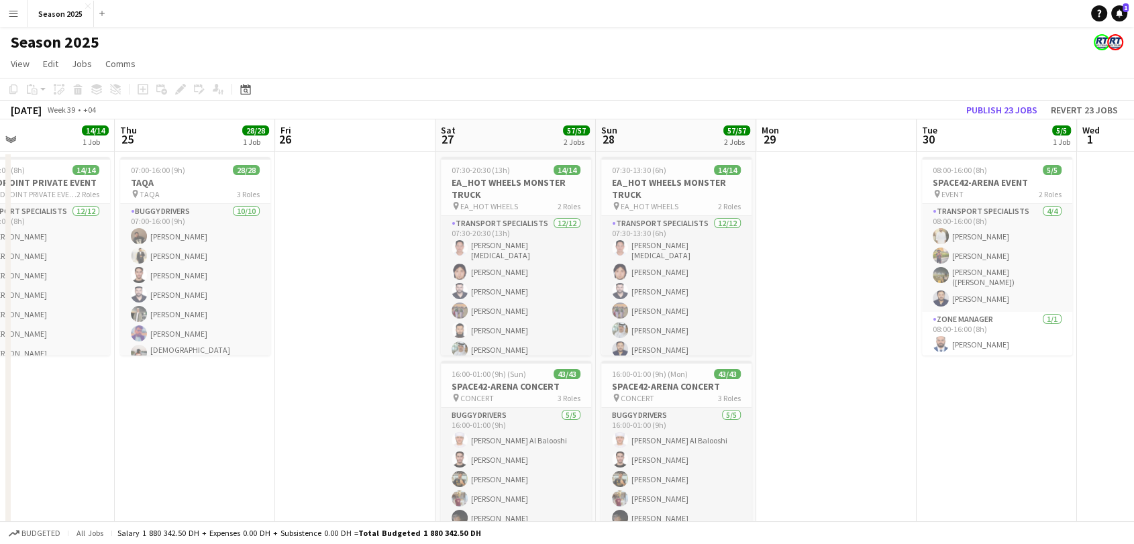
drag, startPoint x: 627, startPoint y: 317, endPoint x: 521, endPoint y: 323, distance: 106.2
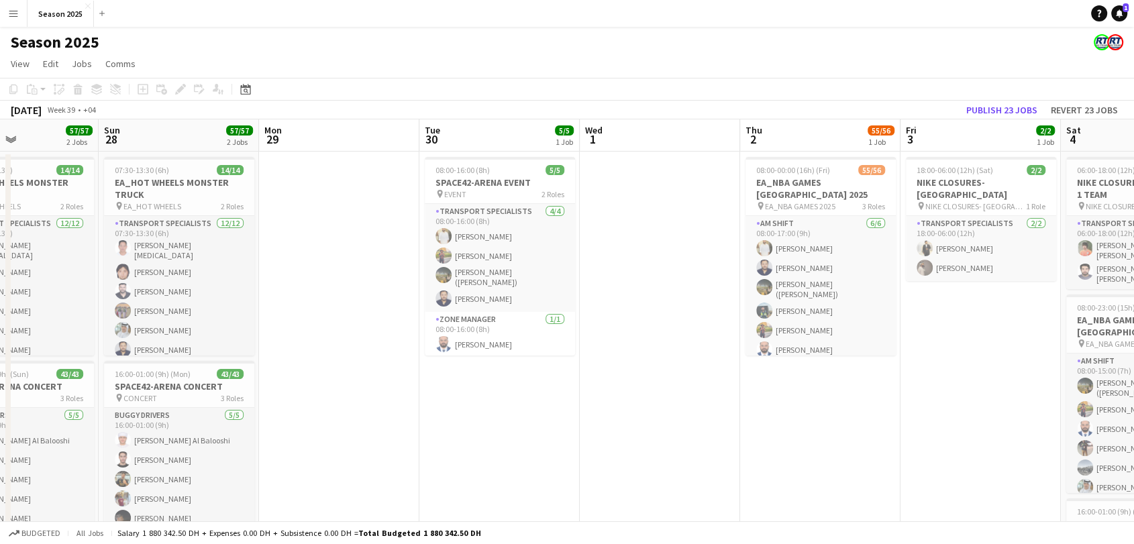
drag, startPoint x: 676, startPoint y: 378, endPoint x: 532, endPoint y: 388, distance: 145.3
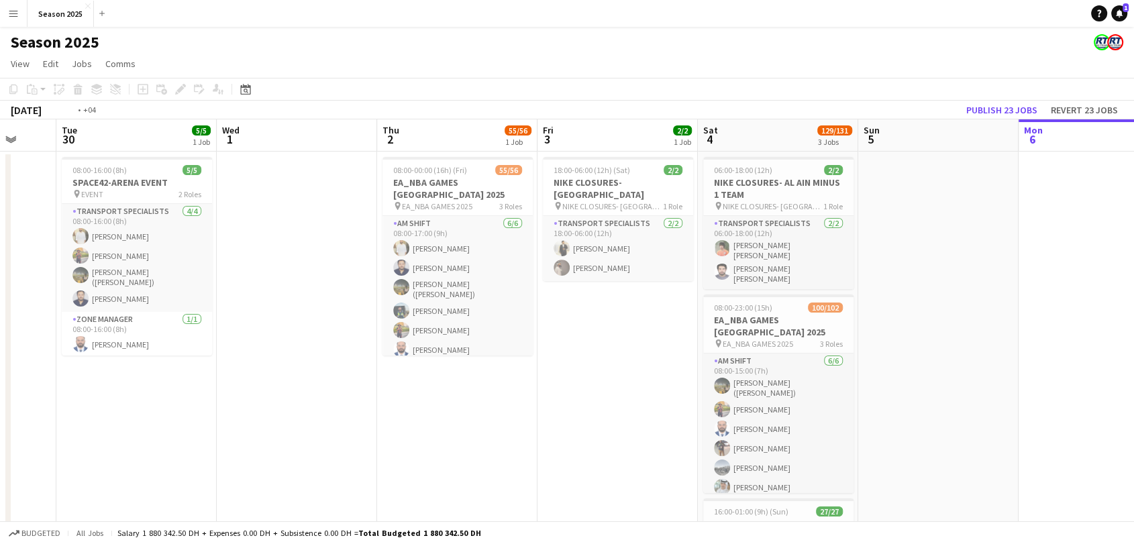
drag, startPoint x: 760, startPoint y: 415, endPoint x: 462, endPoint y: 377, distance: 301.0
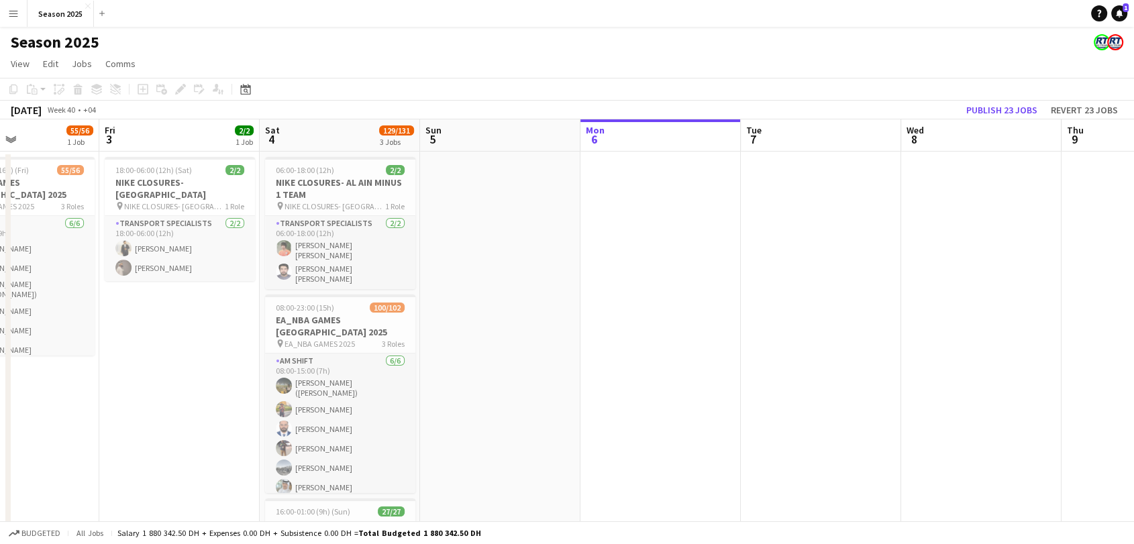
scroll to position [0, 383]
drag, startPoint x: 873, startPoint y: 383, endPoint x: 628, endPoint y: 366, distance: 245.5
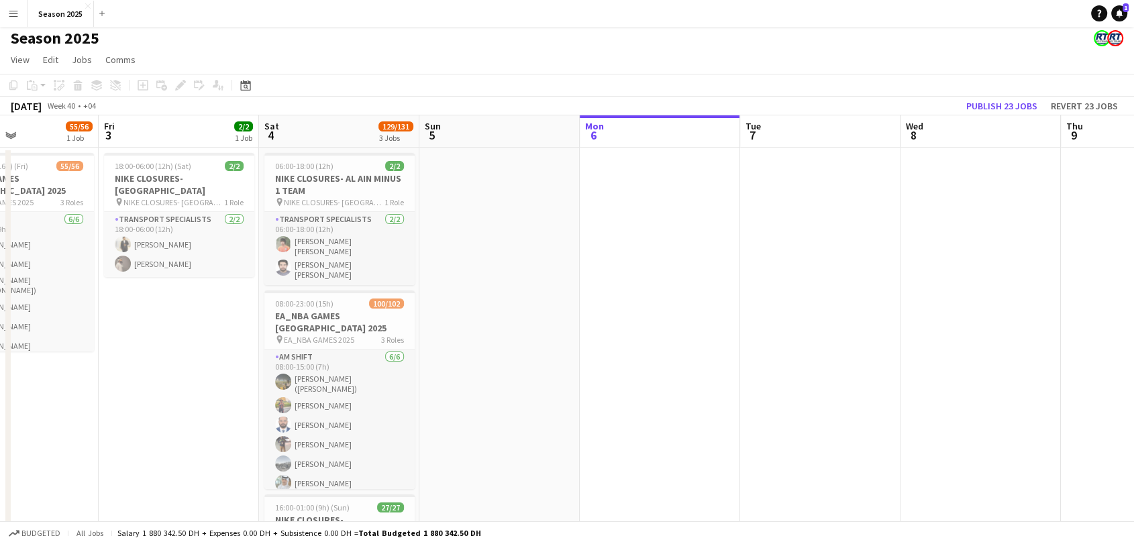
scroll to position [0, 0]
